Goal: Task Accomplishment & Management: Complete application form

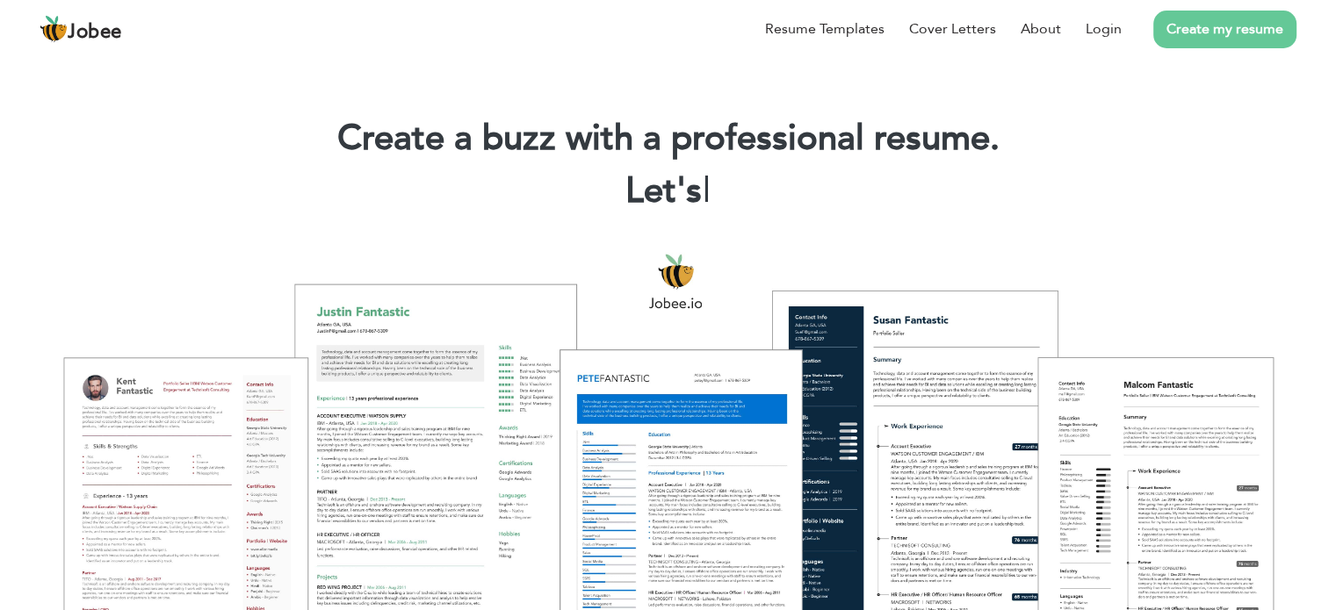
click at [1226, 26] on link "Create my resume" at bounding box center [1224, 30] width 143 height 38
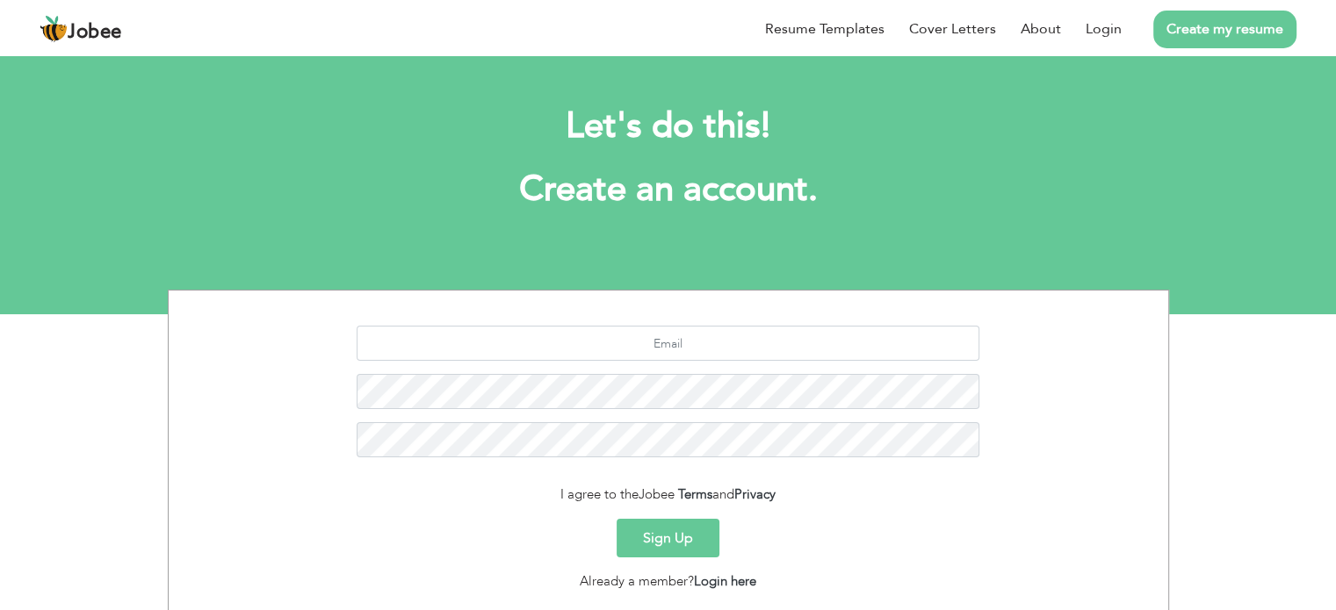
click at [1123, 36] on li "Create my resume" at bounding box center [1209, 29] width 175 height 46
click at [1114, 28] on link "Login" at bounding box center [1103, 28] width 36 height 21
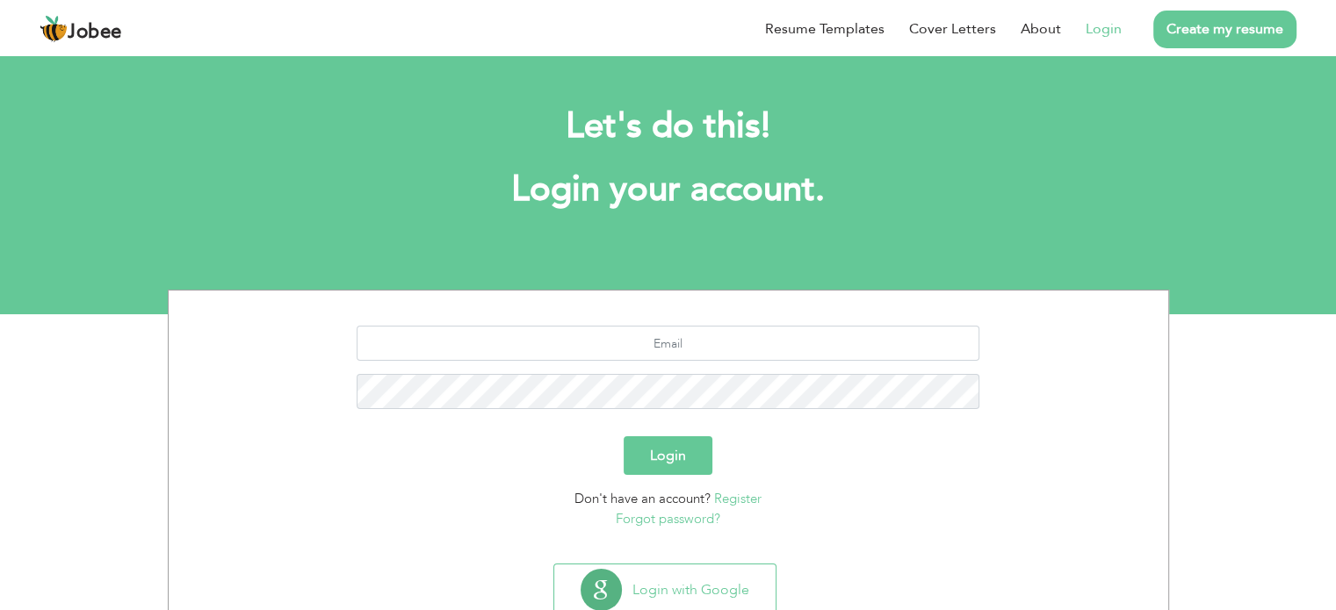
scroll to position [55, 0]
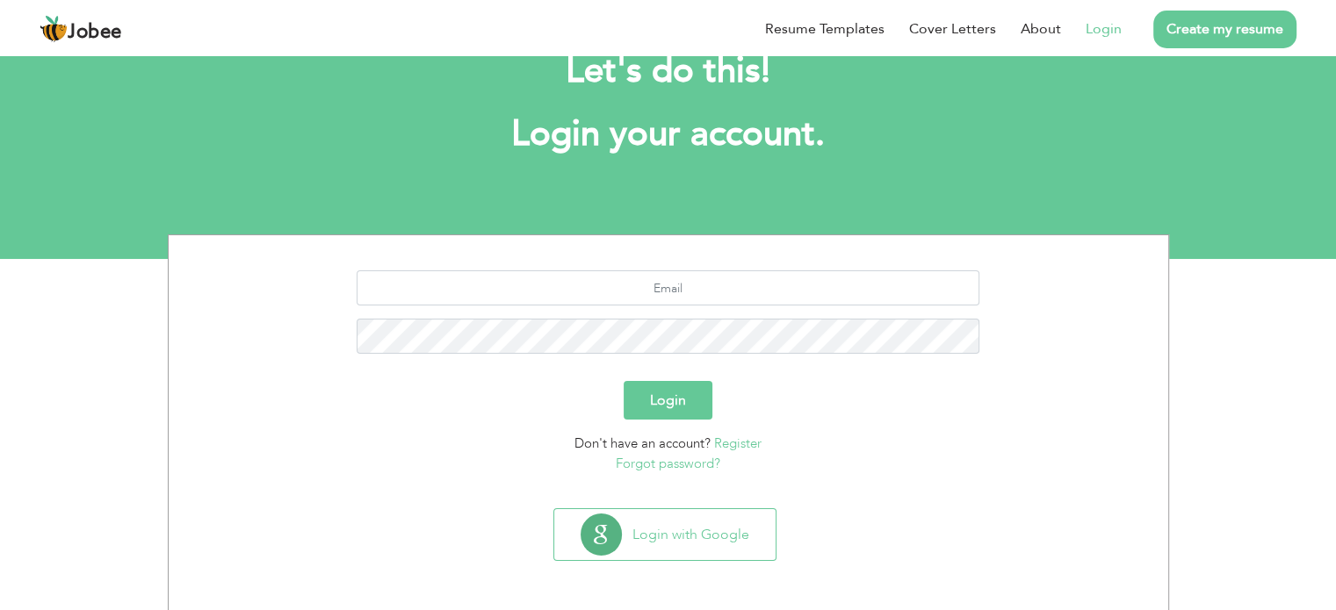
click at [695, 410] on button "Login" at bounding box center [668, 400] width 89 height 39
type button "Login"
type input "hafizahmad444444@gmail.com"
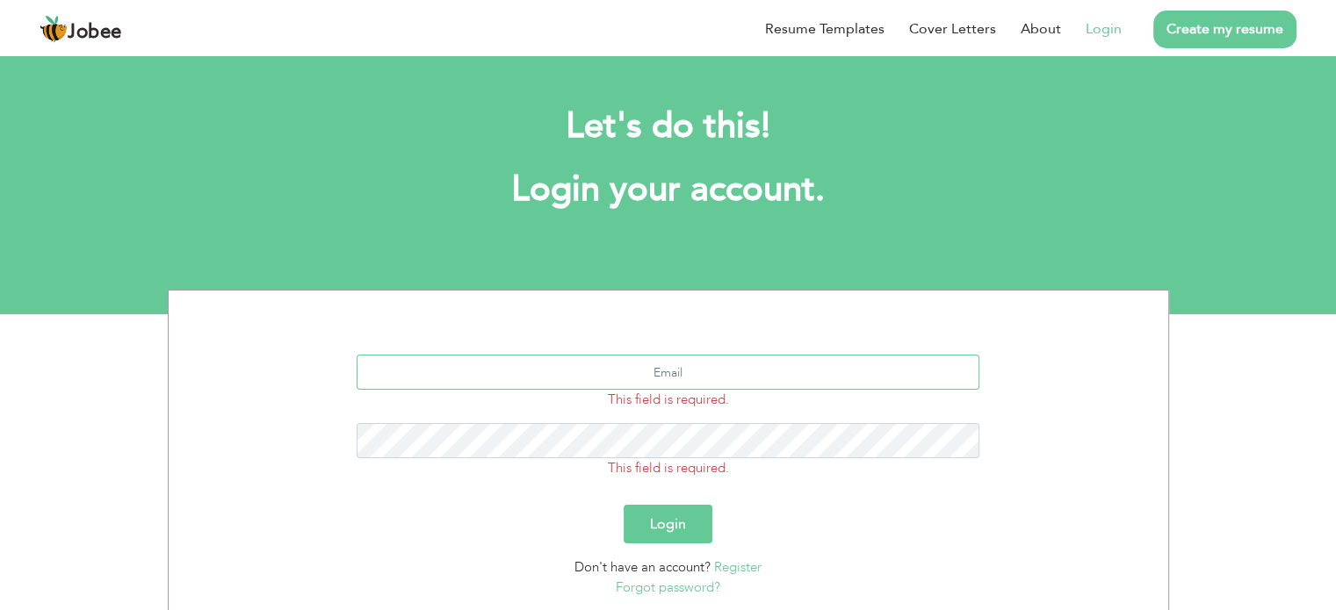
click at [780, 373] on input "text" at bounding box center [668, 372] width 623 height 35
type input "[EMAIL_ADDRESS][DOMAIN_NAME]"
click at [624, 505] on button "Login" at bounding box center [668, 524] width 89 height 39
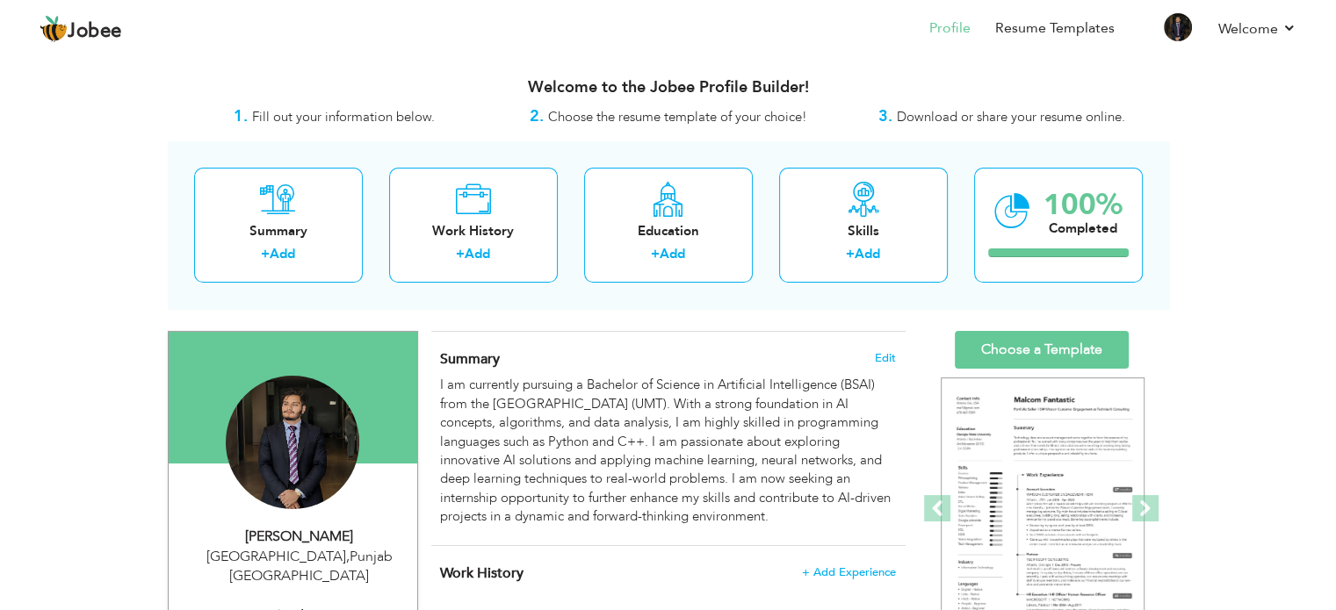
click at [1296, 32] on div "Jobee Profile Resume Templates Resume Templates Cover Letters About My Resume W…" at bounding box center [667, 29] width 1283 height 47
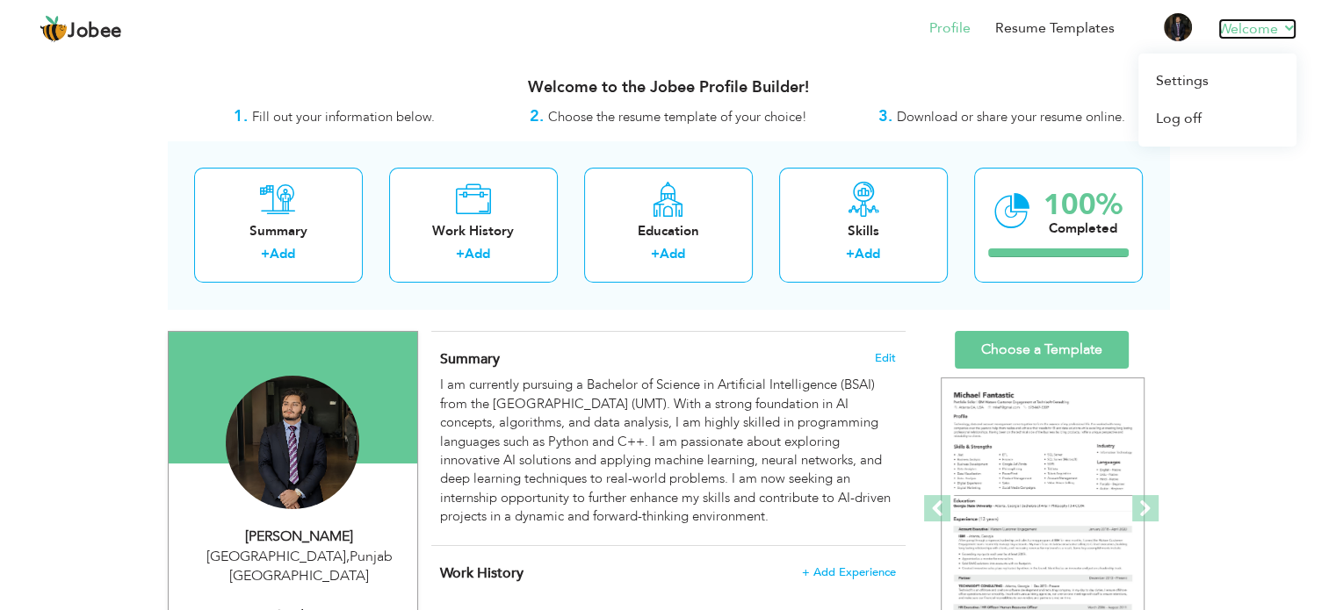
click at [1289, 32] on link "Welcome" at bounding box center [1257, 28] width 78 height 21
click at [1054, 36] on link "Resume Templates" at bounding box center [1054, 28] width 119 height 20
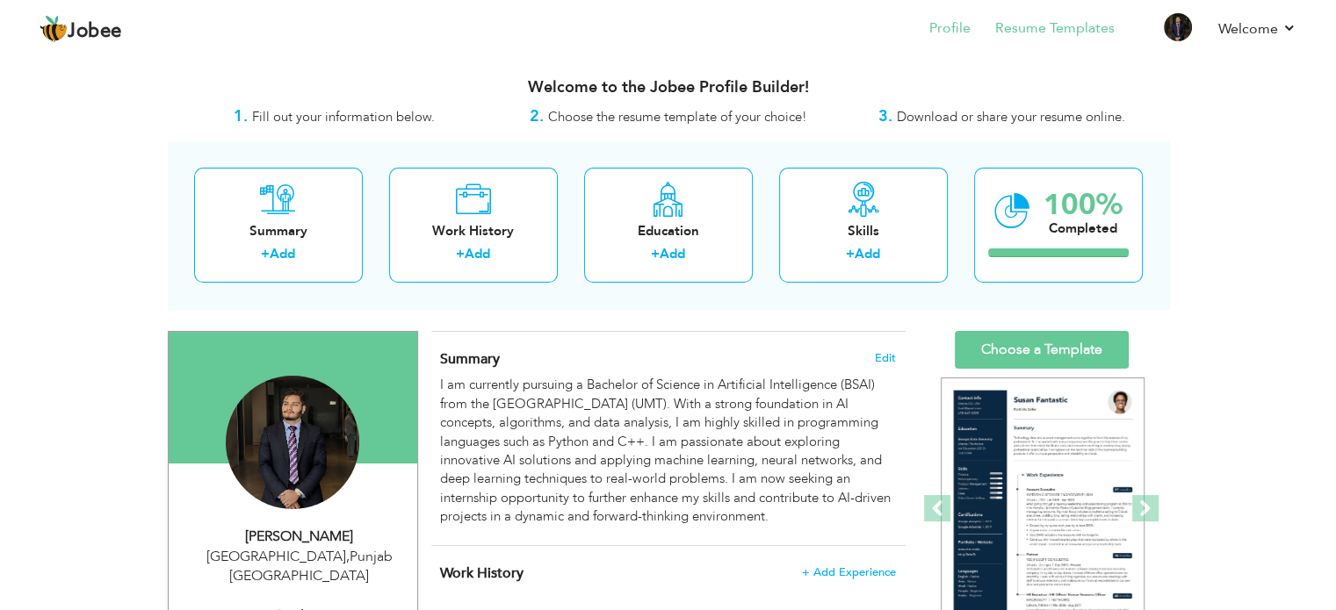
click at [1074, 42] on li "Resume Templates" at bounding box center [1042, 29] width 144 height 47
click at [963, 25] on link "Profile" at bounding box center [949, 28] width 41 height 20
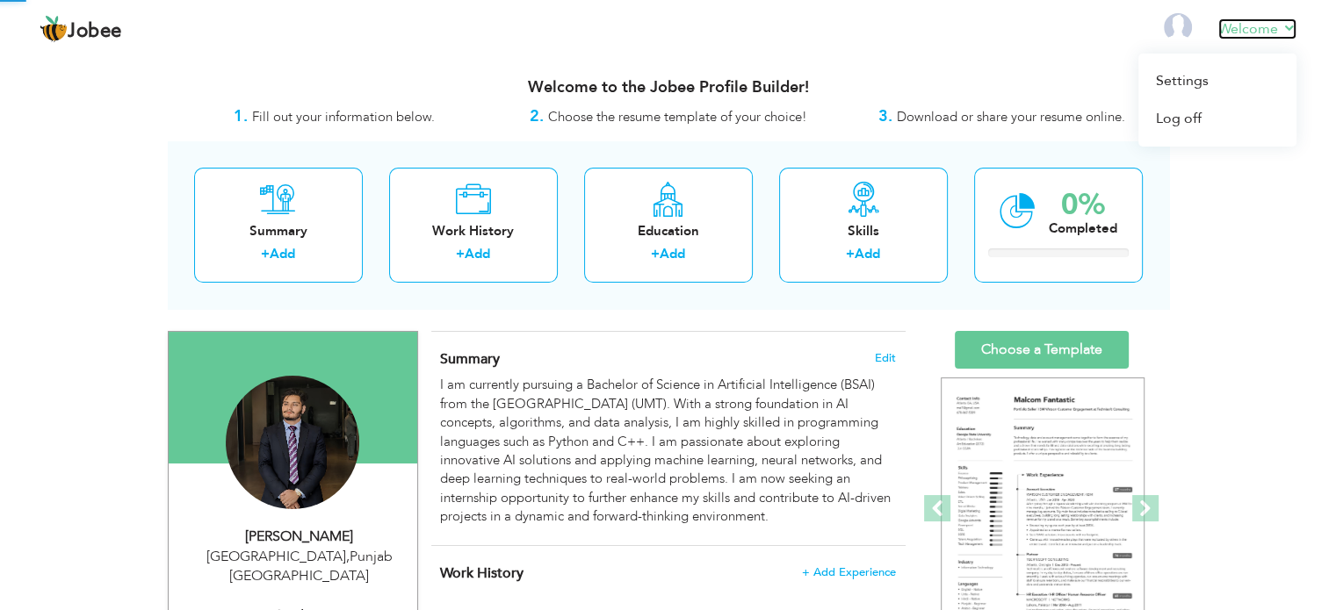
drag, startPoint x: 0, startPoint y: 0, endPoint x: 1289, endPoint y: 30, distance: 1289.6
click at [1289, 30] on link "Welcome" at bounding box center [1257, 28] width 78 height 21
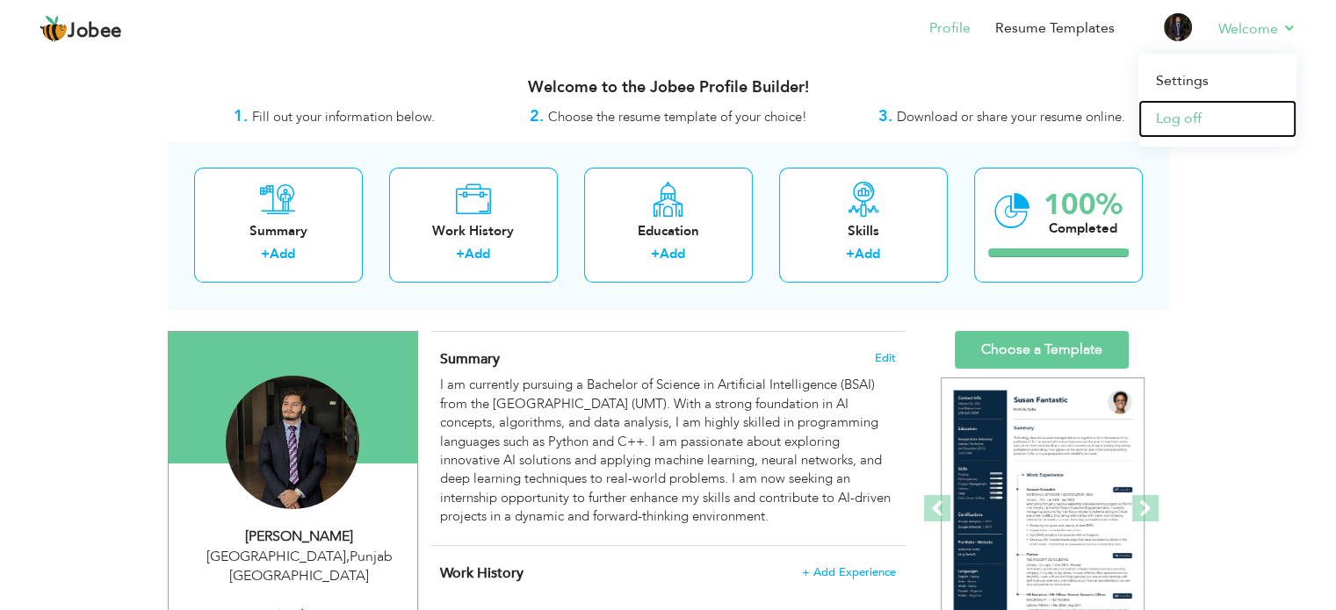
click at [1275, 117] on link "Log off" at bounding box center [1217, 119] width 158 height 38
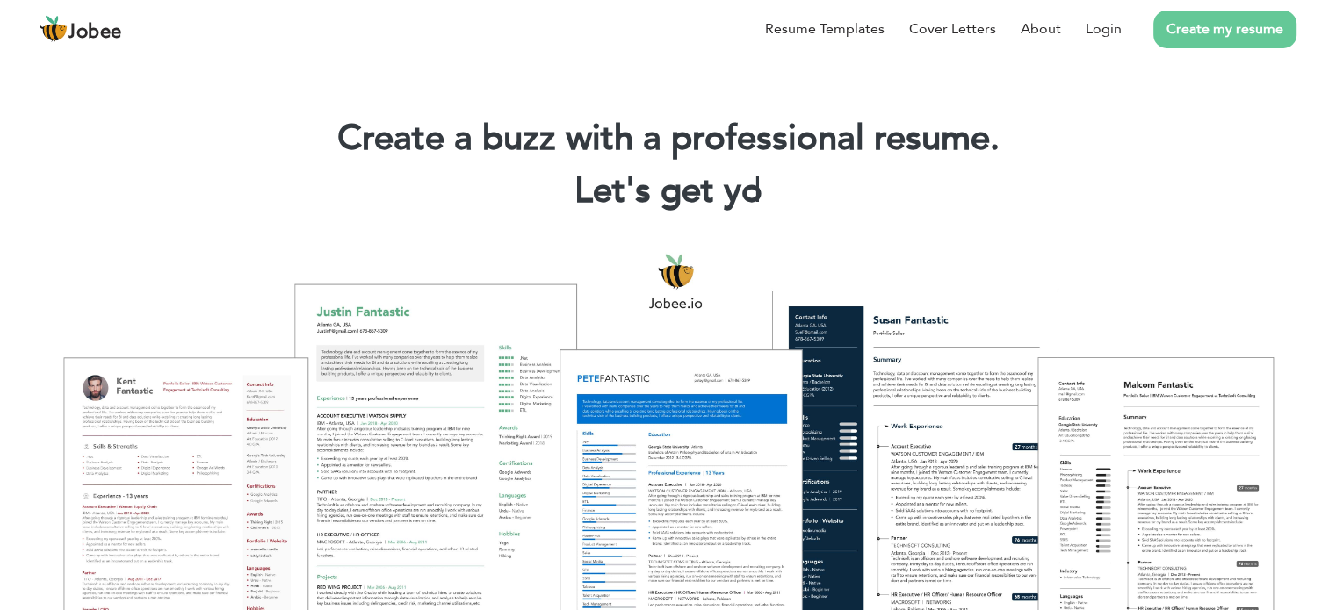
click at [1198, 44] on link "Create my resume" at bounding box center [1224, 30] width 143 height 38
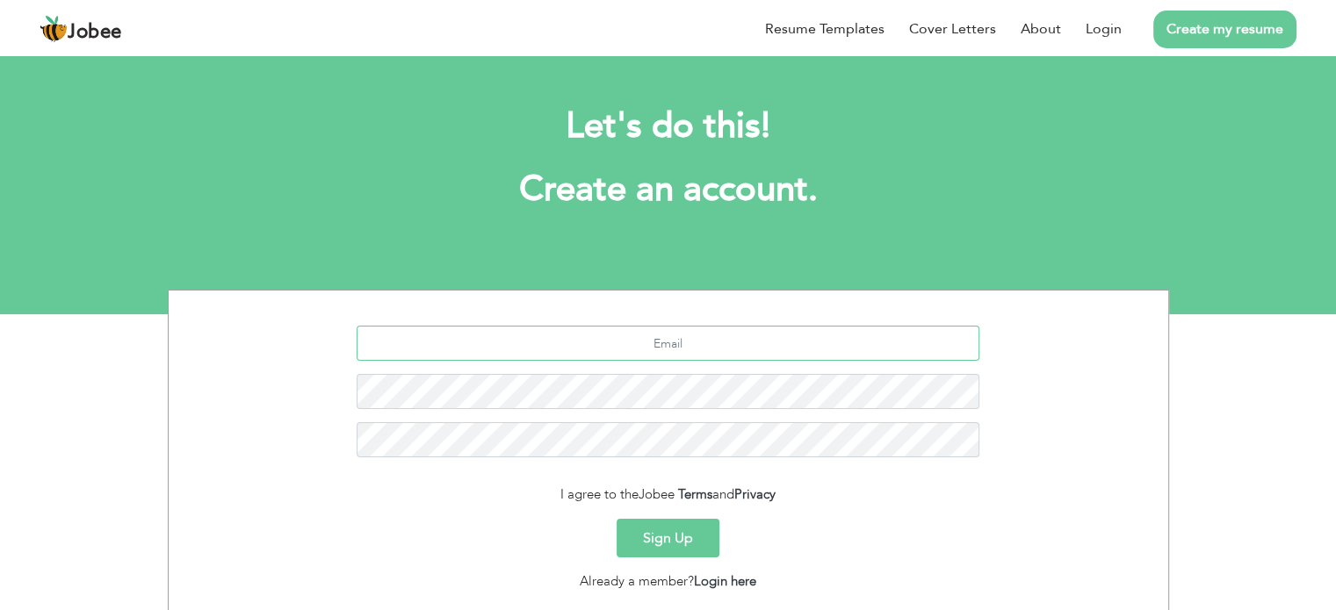
click at [884, 339] on input "text" at bounding box center [668, 343] width 623 height 35
type input "[EMAIL_ADDRESS][DOMAIN_NAME]"
click at [678, 549] on button "Sign Up" at bounding box center [668, 538] width 103 height 39
